Goal: Task Accomplishment & Management: Complete application form

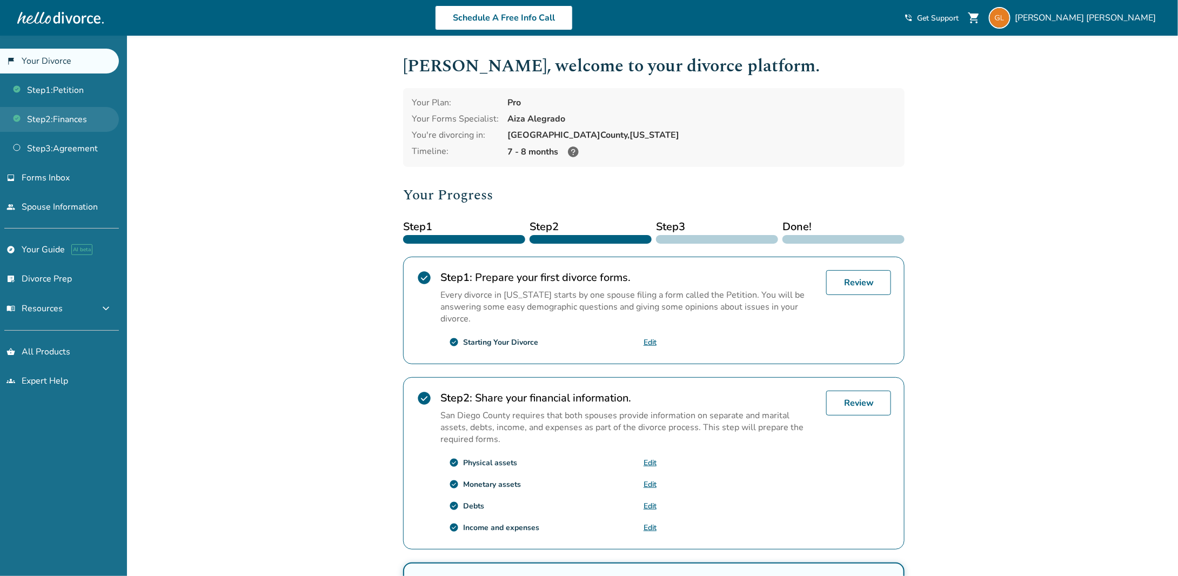
click at [48, 119] on link "Step 2 : Finances" at bounding box center [59, 119] width 119 height 25
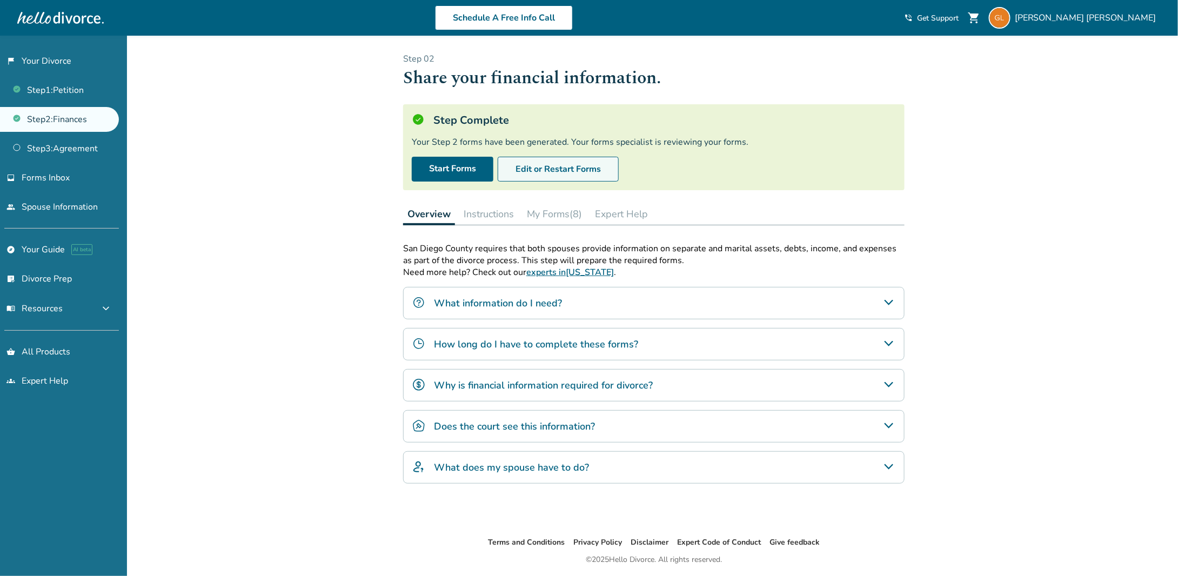
click at [554, 173] on button "Edit or Restart Forms" at bounding box center [558, 169] width 121 height 25
